Goal: Task Accomplishment & Management: Use online tool/utility

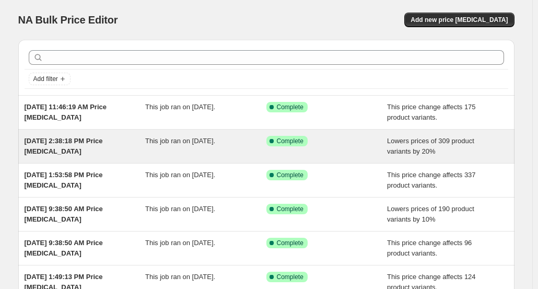
click at [103, 138] on span "[DATE] 2:38:18 PM Price [MEDICAL_DATA]" at bounding box center [64, 146] width 78 height 18
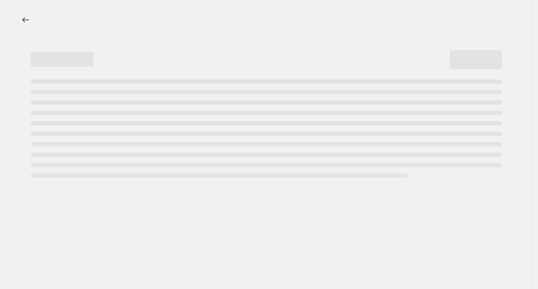
select select "percentage"
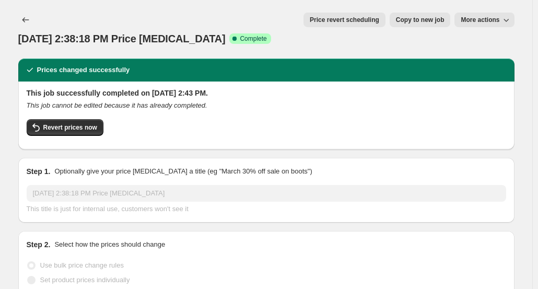
select select "tag"
click at [58, 123] on span "Revert prices now" at bounding box center [70, 127] width 54 height 8
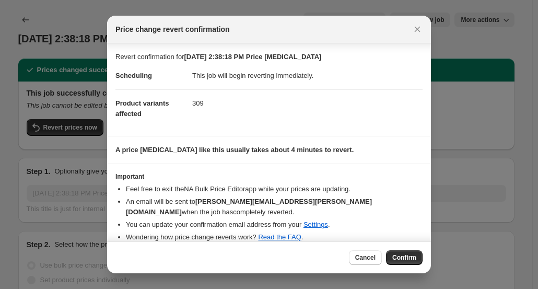
scroll to position [10, 0]
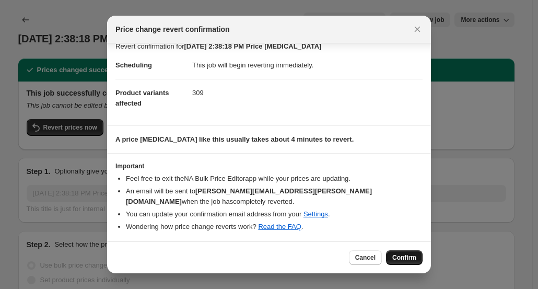
click at [402, 255] on span "Confirm" at bounding box center [404, 257] width 24 height 8
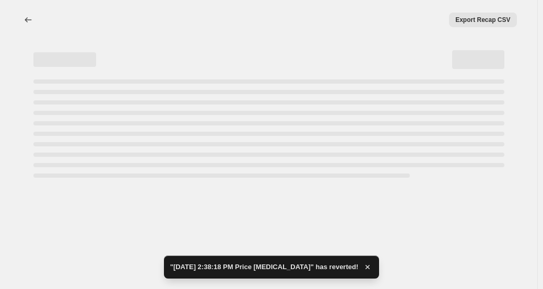
select select "percentage"
select select "tag"
